Goal: Transaction & Acquisition: Purchase product/service

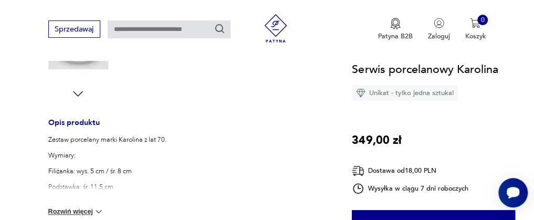
scroll to position [314, 0]
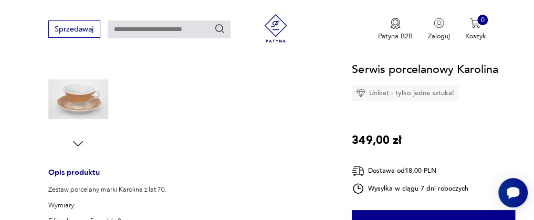
click at [77, 142] on icon "button" at bounding box center [78, 143] width 14 height 14
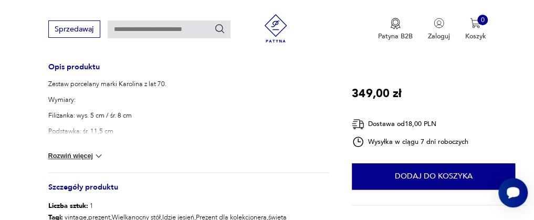
scroll to position [472, 0]
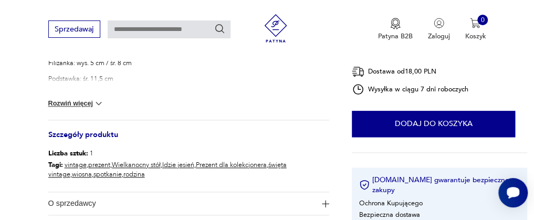
click at [99, 102] on img at bounding box center [98, 103] width 10 height 10
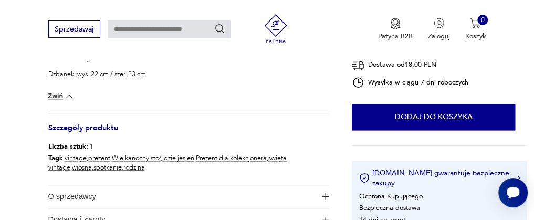
scroll to position [420, 0]
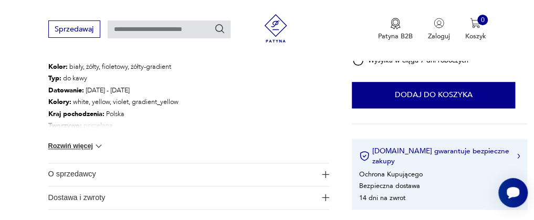
scroll to position [577, 0]
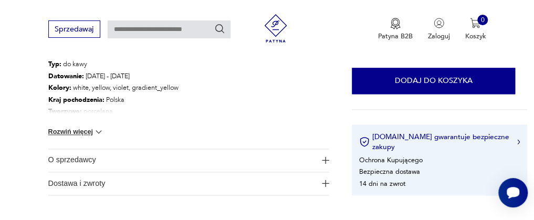
click at [97, 131] on img at bounding box center [98, 132] width 10 height 10
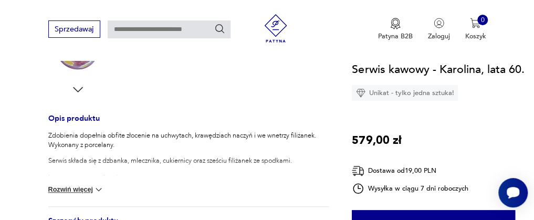
scroll to position [367, 0]
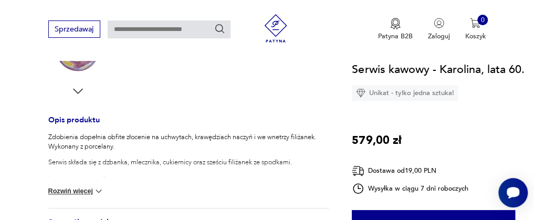
click at [98, 187] on img at bounding box center [98, 191] width 10 height 10
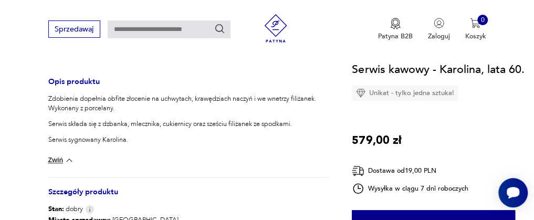
scroll to position [420, 0]
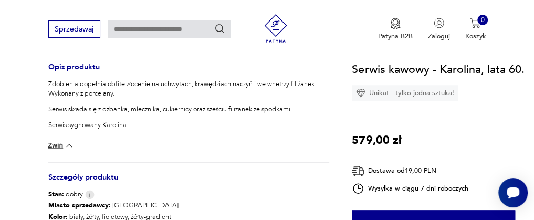
click at [69, 144] on img at bounding box center [69, 145] width 10 height 10
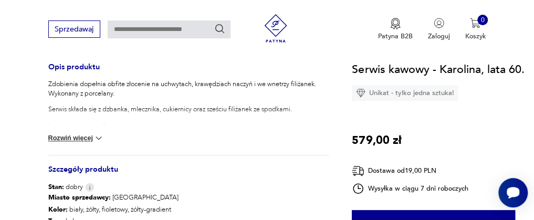
click at [101, 137] on img at bounding box center [98, 138] width 10 height 10
